Goal: Information Seeking & Learning: Check status

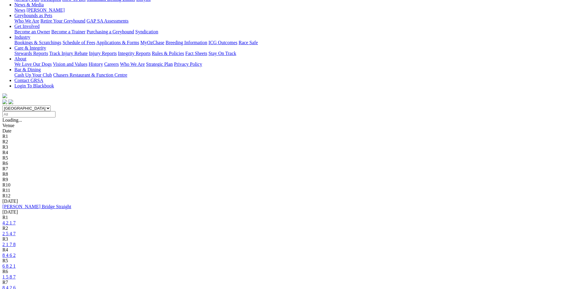
scroll to position [180, 0]
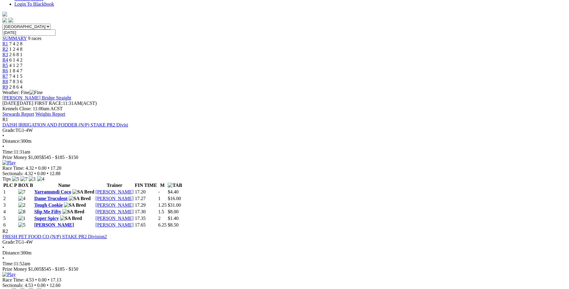
scroll to position [60, 0]
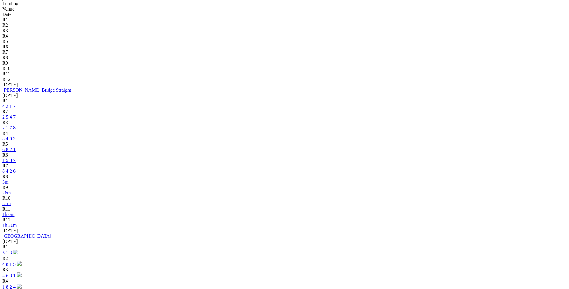
scroll to position [210, 0]
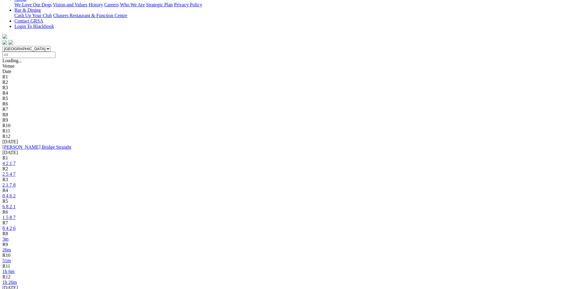
scroll to position [150, 0]
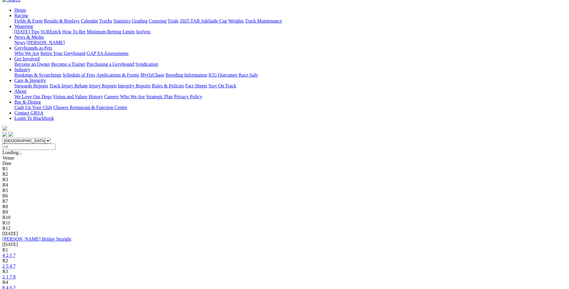
scroll to position [60, 0]
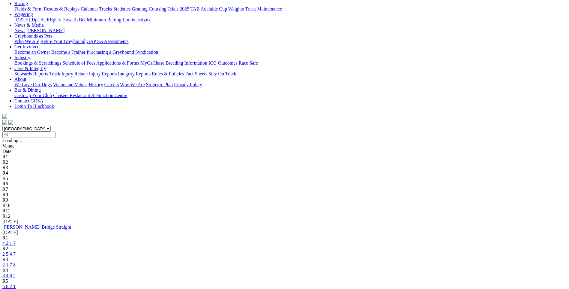
scroll to position [70, 0]
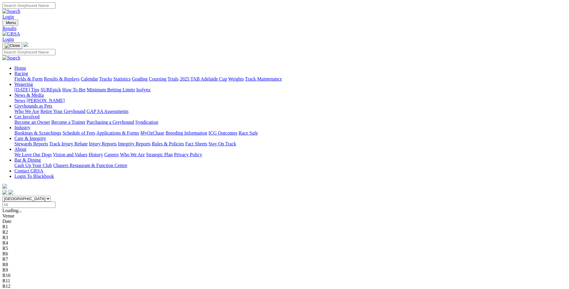
click at [55, 201] on input "Select date" at bounding box center [28, 204] width 53 height 6
type input "Sunday, 17 Aug 2025"
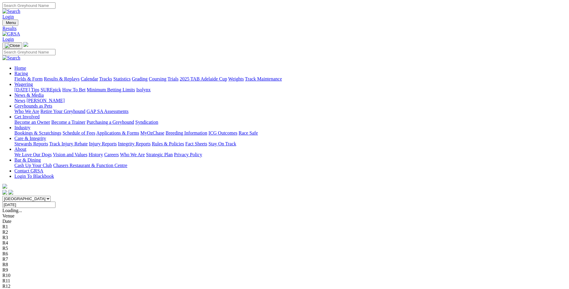
click at [55, 201] on input "Sunday, 17 Aug 2025" at bounding box center [28, 204] width 53 height 6
type input "Monday, 18 Aug 2025"
click at [55, 201] on input "Select date" at bounding box center [28, 204] width 53 height 6
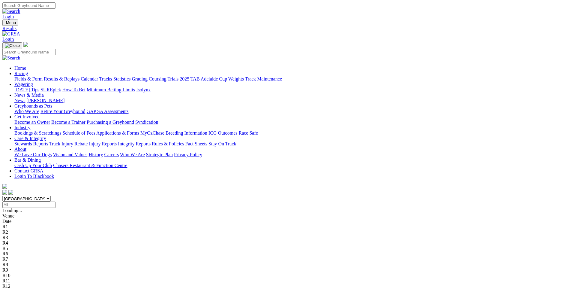
type input "Tuesday, 19 Aug 2025"
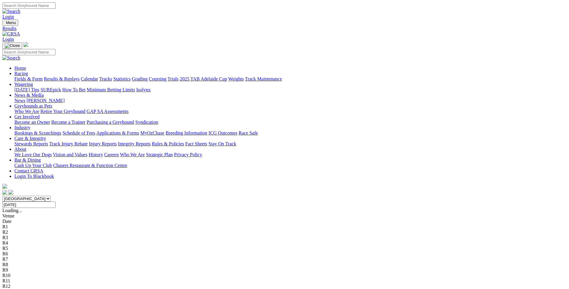
click at [55, 201] on input "Tuesday, 19 Aug 2025" at bounding box center [28, 204] width 53 height 6
type input "[DATE]"
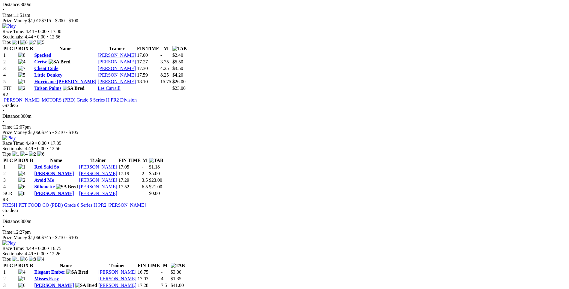
scroll to position [300, 0]
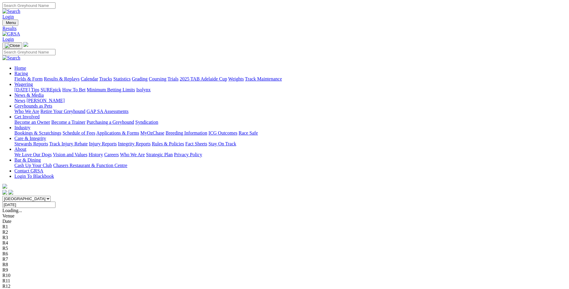
click at [55, 201] on input "Wednesday, 20 Aug 2025" at bounding box center [28, 204] width 53 height 6
type input "Thursday, 21 Aug 2025"
click at [55, 201] on input "[DATE]" at bounding box center [28, 204] width 53 height 6
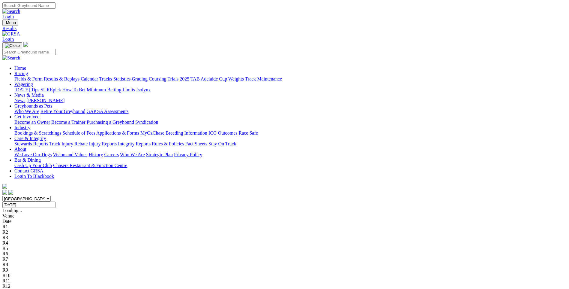
type input "[DATE]"
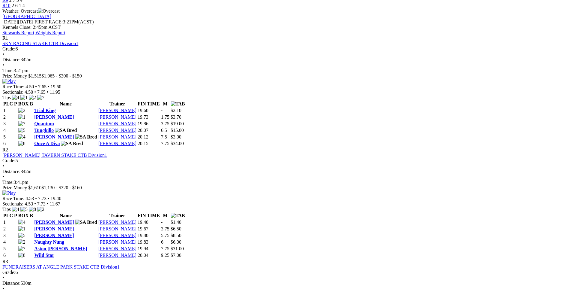
scroll to position [240, 0]
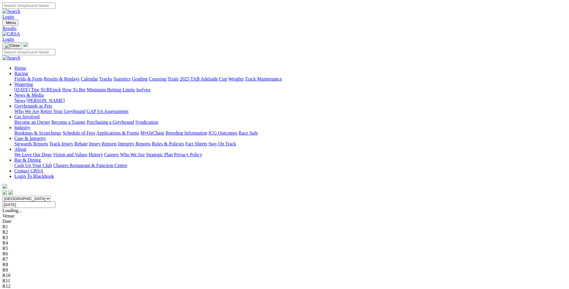
click at [55, 201] on input "[DATE]" at bounding box center [28, 204] width 53 height 6
click at [55, 201] on input "Saturday, 23 Aug 2025" at bounding box center [28, 204] width 53 height 6
type input "[DATE]"
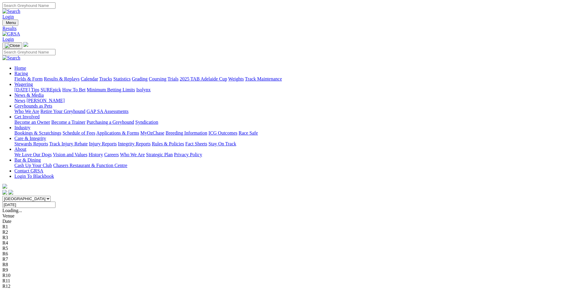
click at [55, 201] on input "[DATE]" at bounding box center [28, 204] width 53 height 6
type input "[DATE]"
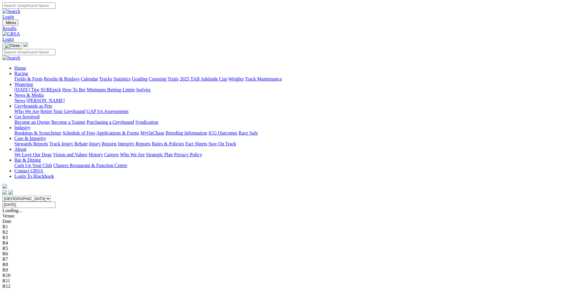
click at [55, 201] on input "[DATE]" at bounding box center [28, 204] width 53 height 6
type input "[DATE]"
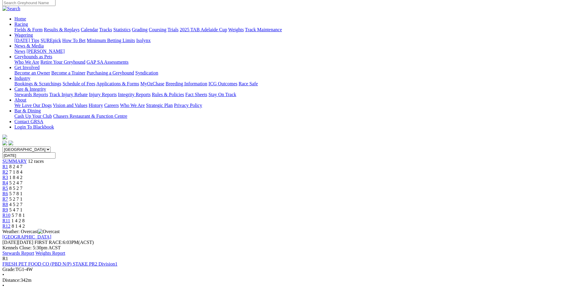
scroll to position [60, 0]
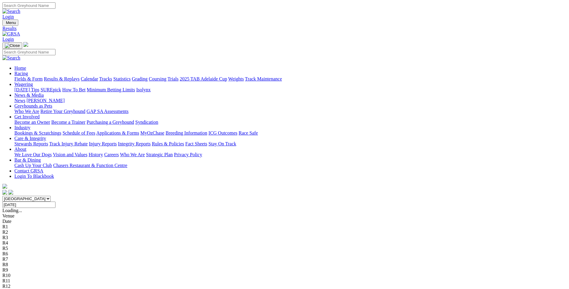
click at [55, 201] on input "Tuesday, 26 Aug 2025" at bounding box center [28, 204] width 53 height 6
click at [55, 201] on input "Wednesday, 27 Aug 2025" at bounding box center [28, 204] width 53 height 6
type input "Thursday, 28 Aug 2025"
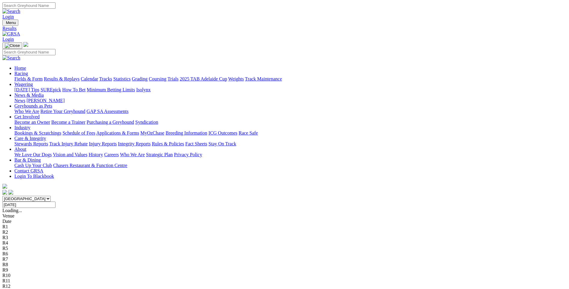
click at [55, 201] on input "[DATE]" at bounding box center [28, 204] width 53 height 6
type input "Friday, 29 Aug 2025"
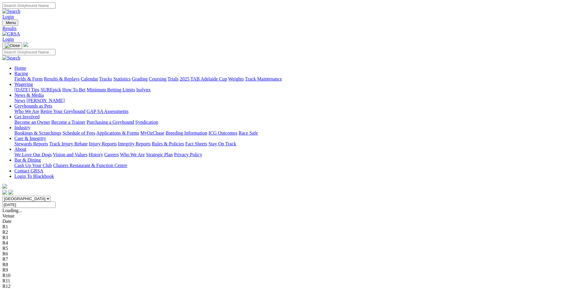
click at [55, 201] on input "Friday, 29 Aug 2025" at bounding box center [28, 204] width 53 height 6
type input "[DATE]"
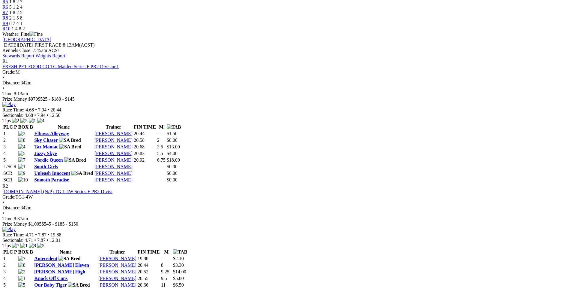
scroll to position [240, 0]
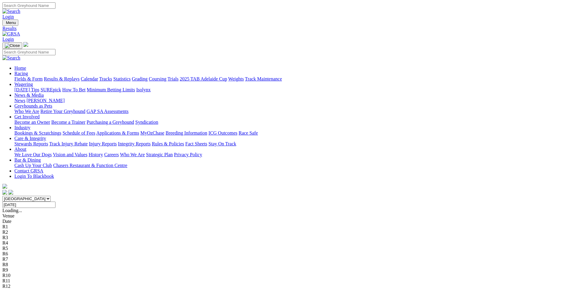
click at [55, 201] on input "[DATE]" at bounding box center [28, 204] width 53 height 6
type input "[DATE]"
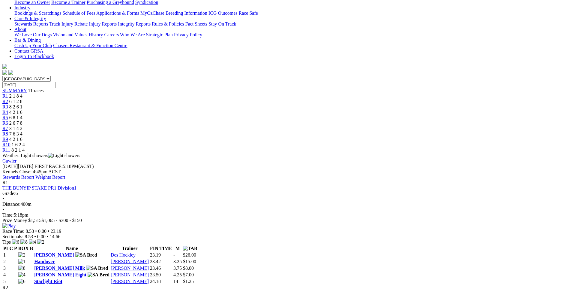
scroll to position [120, 0]
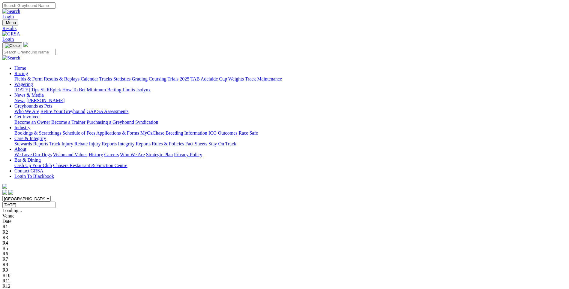
click at [55, 201] on input "[DATE]" at bounding box center [28, 204] width 53 height 6
type input "[DATE]"
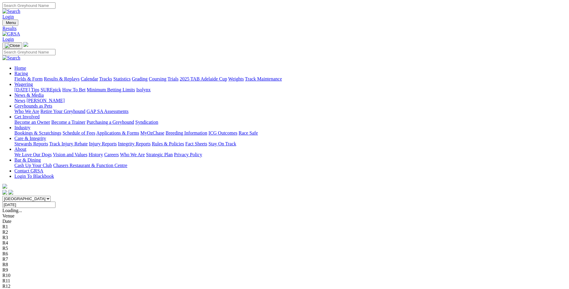
click at [55, 201] on input "[DATE]" at bounding box center [28, 204] width 53 height 6
type input "[DATE]"
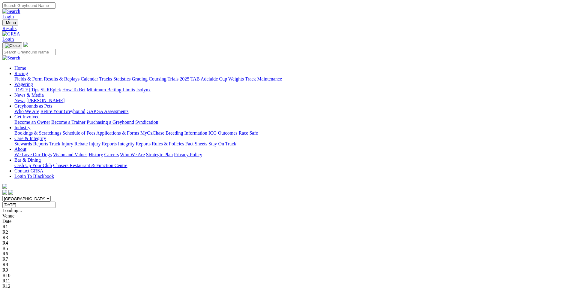
click at [55, 201] on input "Tuesday, 2 Sep 2025" at bounding box center [28, 204] width 53 height 6
type input "Wednesday, 3 Sep 2025"
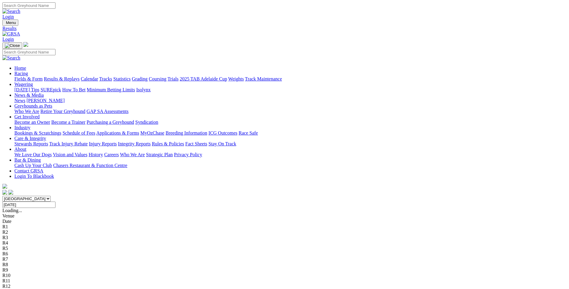
click at [55, 201] on input "[DATE]" at bounding box center [28, 204] width 53 height 6
type input "[DATE]"
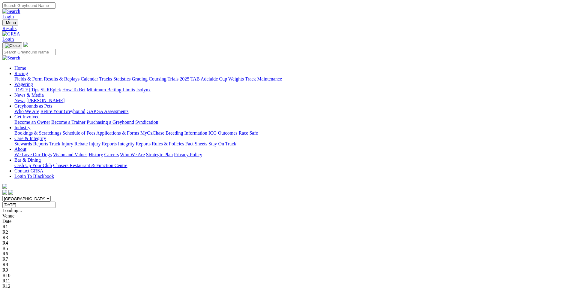
click at [55, 201] on input "[DATE]" at bounding box center [28, 204] width 53 height 6
type input "[DATE]"
click at [55, 201] on input "Friday, 5 Sep 2025" at bounding box center [28, 204] width 53 height 6
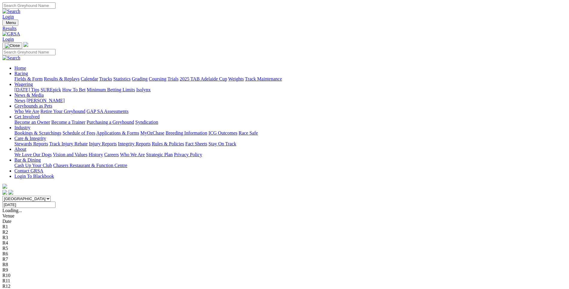
click at [55, 201] on input "Saturday, 6 Sep 2025" at bounding box center [28, 204] width 53 height 6
type input "Sunday, 7 Sep 2025"
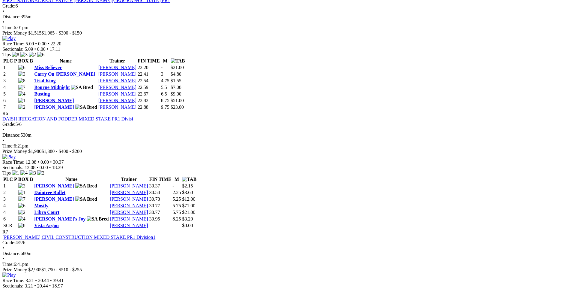
scroll to position [780, 0]
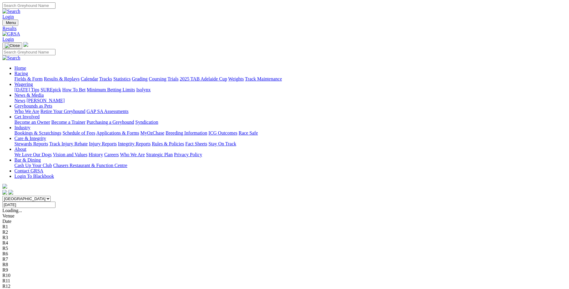
click at [55, 201] on input "Sunday, 7 Sep 2025" at bounding box center [28, 204] width 53 height 6
type input "[DATE]"
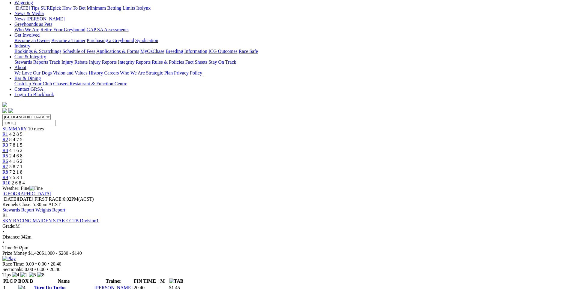
scroll to position [90, 0]
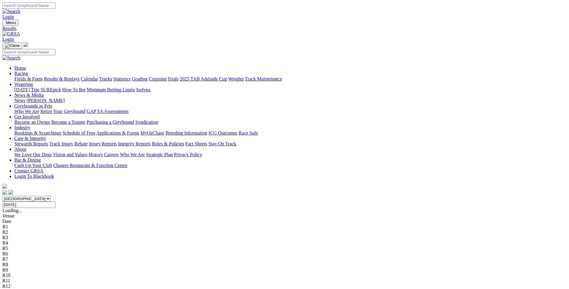
click at [55, 201] on input "Monday, 8 Sep 2025" at bounding box center [28, 204] width 53 height 6
type input "[DATE]"
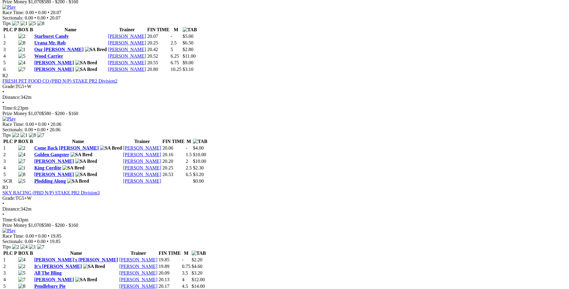
scroll to position [360, 0]
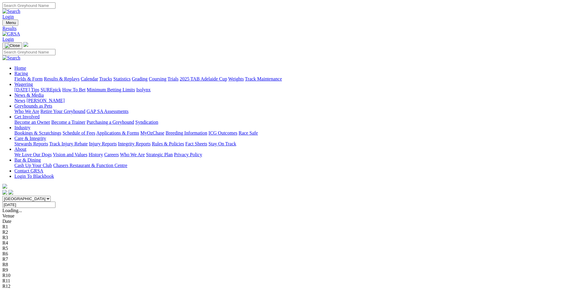
click at [55, 201] on input "[DATE]" at bounding box center [28, 204] width 53 height 6
type input "[DATE]"
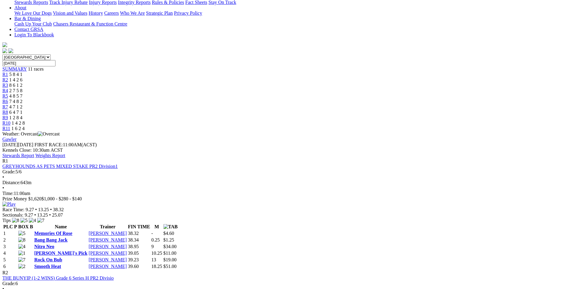
scroll to position [150, 0]
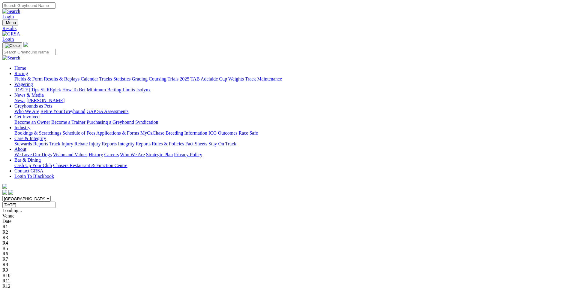
click at [55, 201] on input "[DATE]" at bounding box center [28, 204] width 53 height 6
type input "[DATE]"
click at [55, 201] on input "Thursday, 11 Sep 2025" at bounding box center [28, 204] width 53 height 6
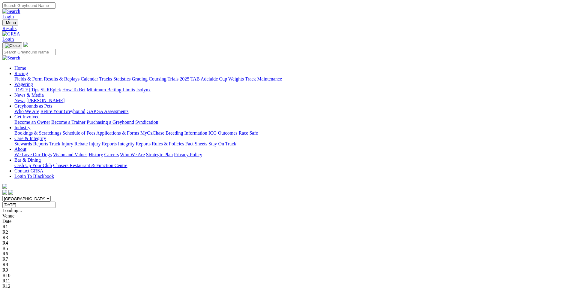
type input "[DATE]"
click at [55, 201] on input "[DATE]" at bounding box center [28, 204] width 53 height 6
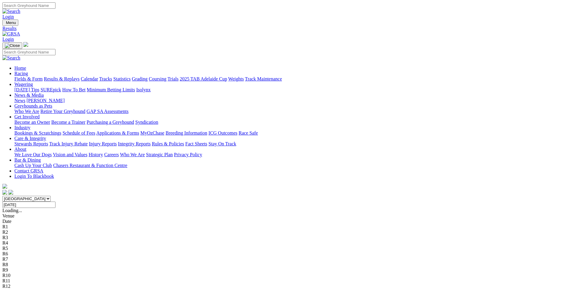
type input "[DATE]"
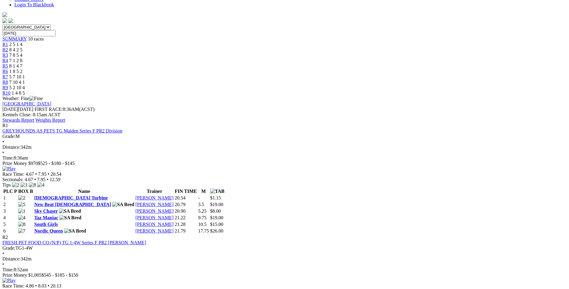
scroll to position [180, 0]
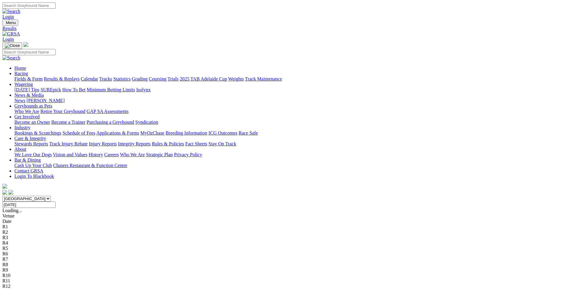
click at [55, 201] on input "[DATE]" at bounding box center [28, 204] width 53 height 6
type input "[DATE]"
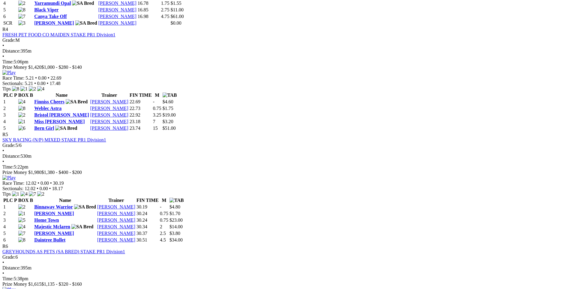
scroll to position [450, 0]
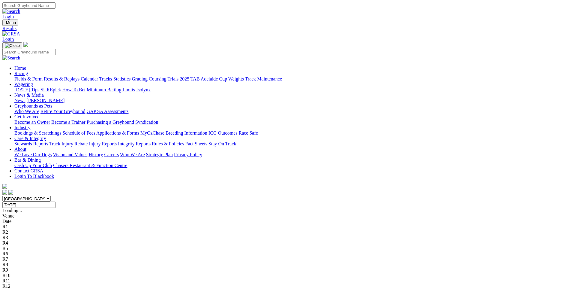
click at [55, 201] on input "Sunday, 14 Sep 2025" at bounding box center [28, 204] width 53 height 6
type input "[DATE]"
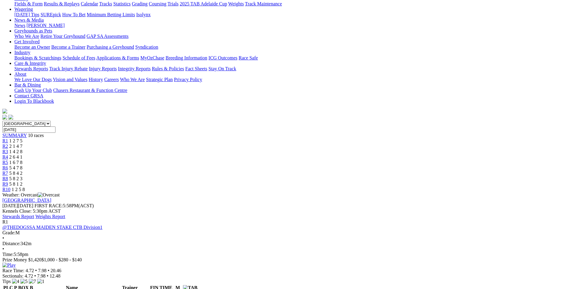
scroll to position [120, 0]
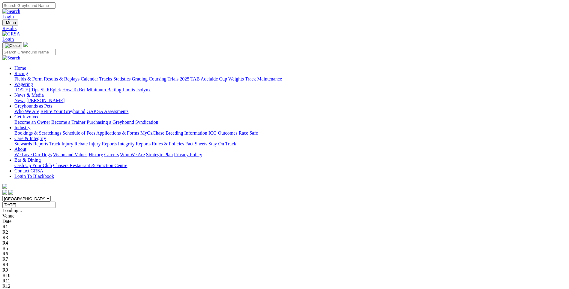
click at [55, 201] on input "[DATE]" at bounding box center [28, 204] width 53 height 6
type input "[DATE]"
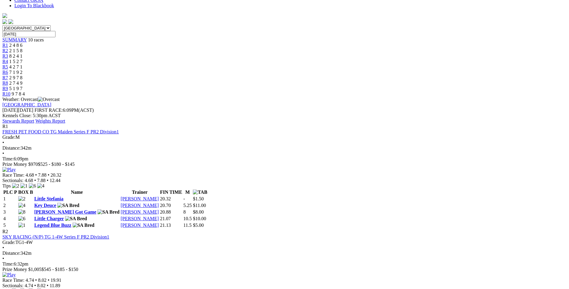
scroll to position [180, 0]
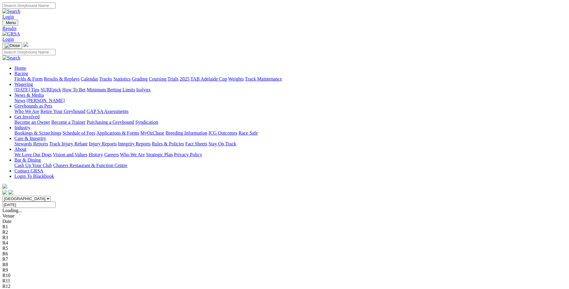
click at [55, 201] on input "[DATE]" at bounding box center [28, 204] width 53 height 6
type input "Wednesday, 17 Sep 2025"
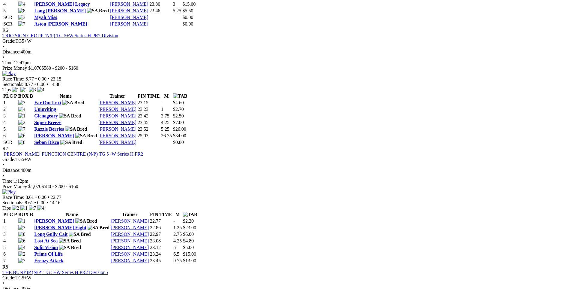
scroll to position [870, 0]
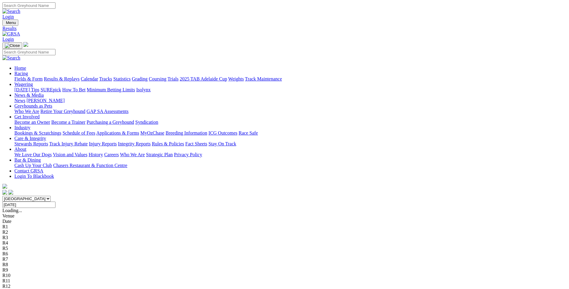
click at [55, 201] on input "[DATE]" at bounding box center [28, 204] width 53 height 6
type input "[DATE]"
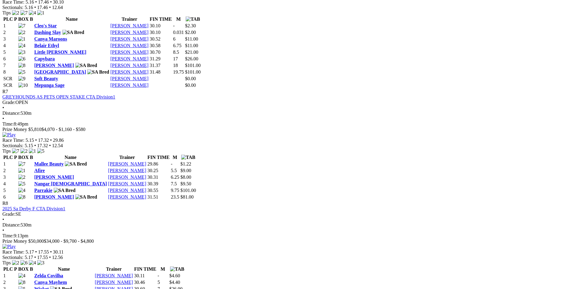
scroll to position [900, 0]
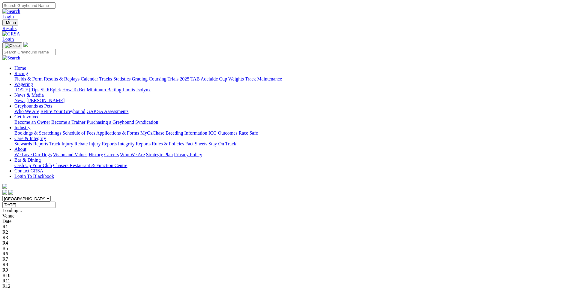
click at [55, 201] on input "Thursday, 18 Sep 2025" at bounding box center [28, 204] width 53 height 6
click at [55, 201] on input "Friday, 19 Sep 2025" at bounding box center [28, 204] width 53 height 6
click at [55, 201] on input "Saturday, 20 Sep 2025" at bounding box center [28, 204] width 53 height 6
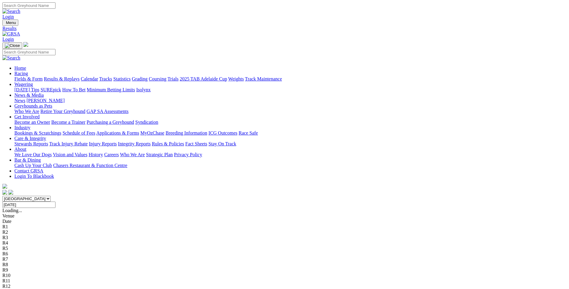
type input "Sunday, 21 Sep 2025"
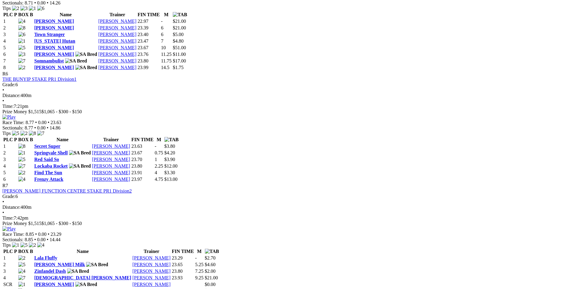
scroll to position [780, 0]
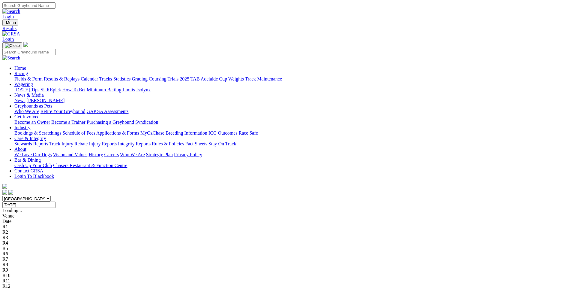
click at [55, 201] on input "[DATE]" at bounding box center [28, 204] width 53 height 6
type input "Monday, 22 Sep 2025"
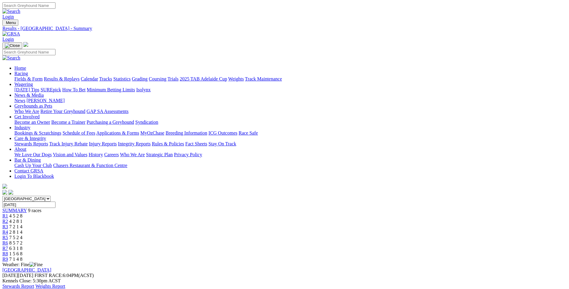
drag, startPoint x: 66, startPoint y: 43, endPoint x: 76, endPoint y: 52, distance: 13.6
click at [43, 76] on link "Fields & Form" at bounding box center [28, 78] width 28 height 5
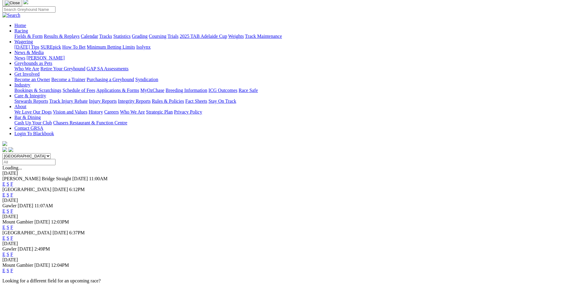
scroll to position [90, 0]
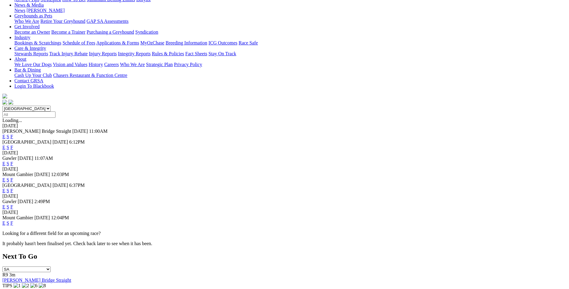
click at [13, 161] on link "F" at bounding box center [11, 163] width 3 height 5
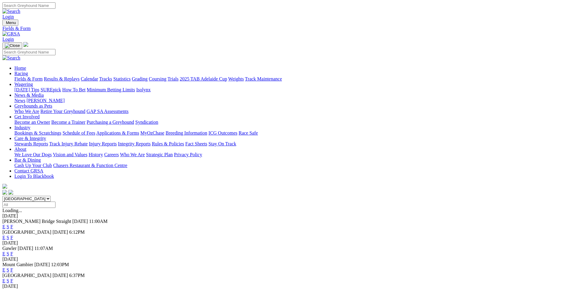
click at [13, 278] on link "F" at bounding box center [11, 280] width 3 height 5
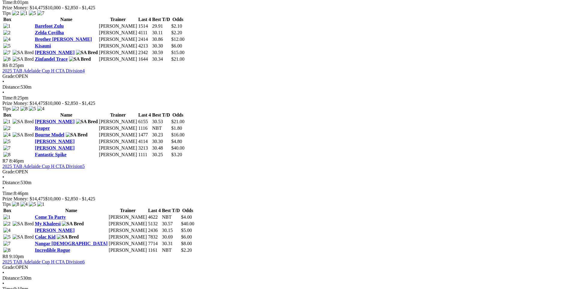
scroll to position [750, 0]
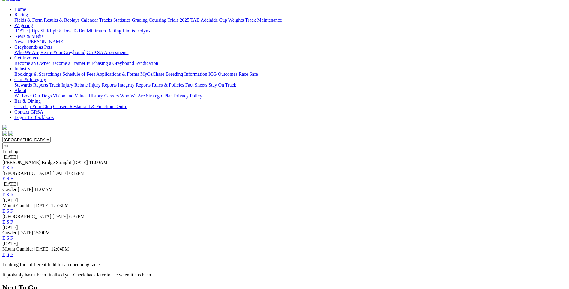
scroll to position [60, 0]
click at [13, 234] on link "F" at bounding box center [11, 236] width 3 height 5
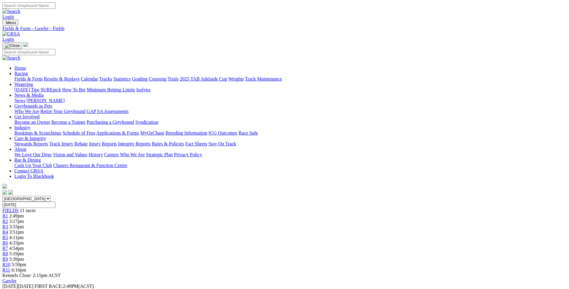
scroll to position [227, 0]
